Goal: Task Accomplishment & Management: Complete application form

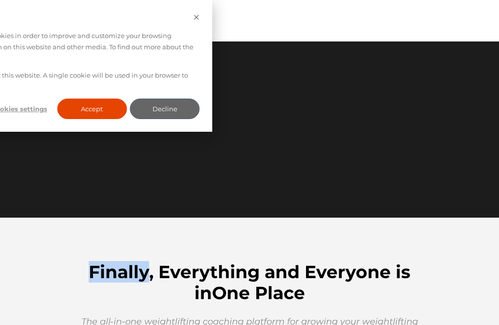
scroll to position [107, 0]
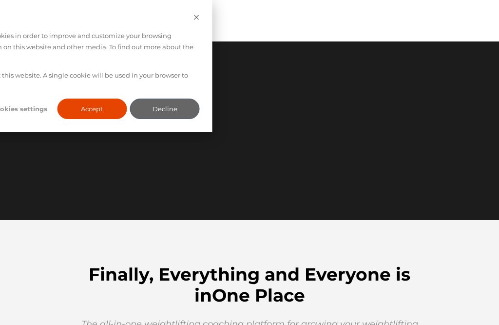
click at [90, 98] on button "Accept" at bounding box center [92, 108] width 70 height 21
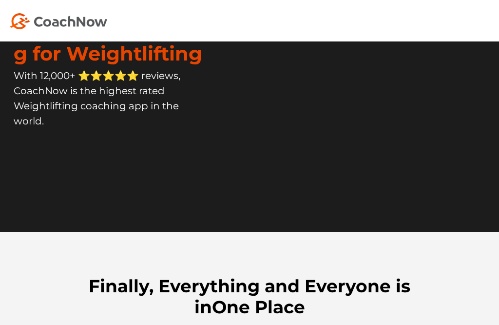
scroll to position [95, 0]
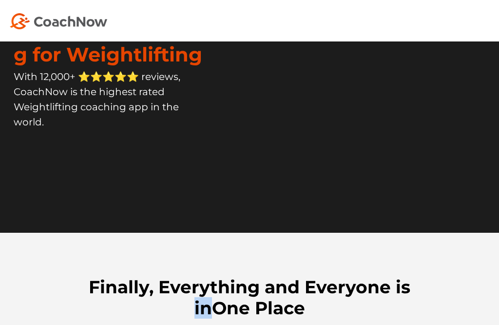
click at [83, 22] on img at bounding box center [58, 21] width 97 height 16
